Goal: Transaction & Acquisition: Download file/media

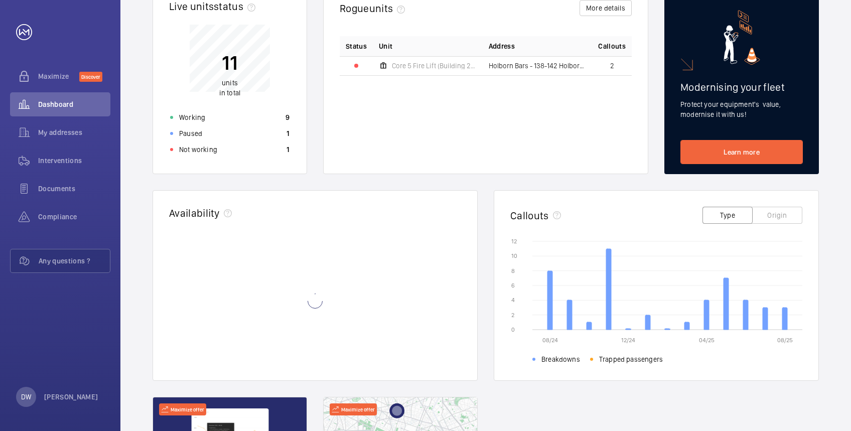
scroll to position [304, 0]
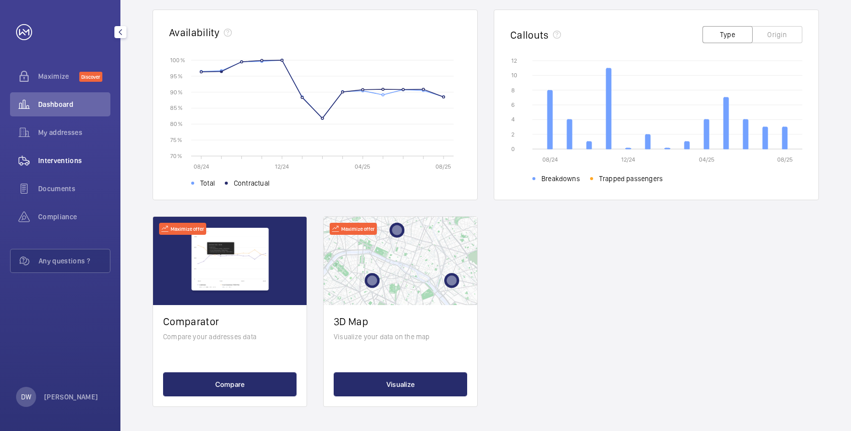
click at [51, 159] on span "Interventions" at bounding box center [74, 161] width 72 height 10
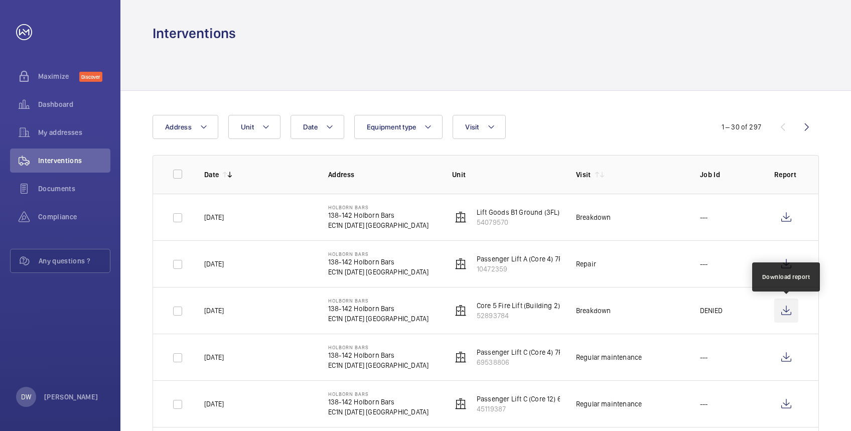
click at [795, 311] on wm-front-icon-button at bounding box center [787, 311] width 24 height 24
